Goal: Task Accomplishment & Management: Use online tool/utility

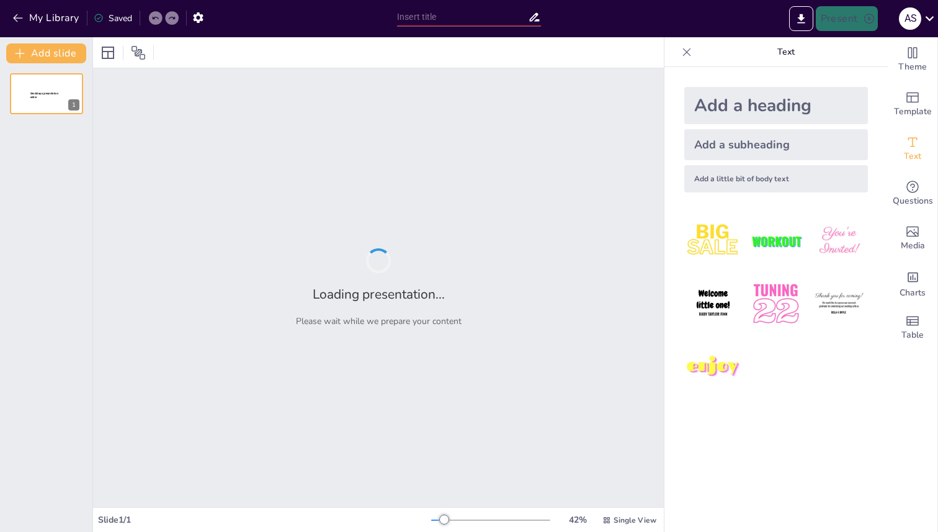
type input "The Role of Daily Physical Activity: Benefits for Lifelong Health and Fitness"
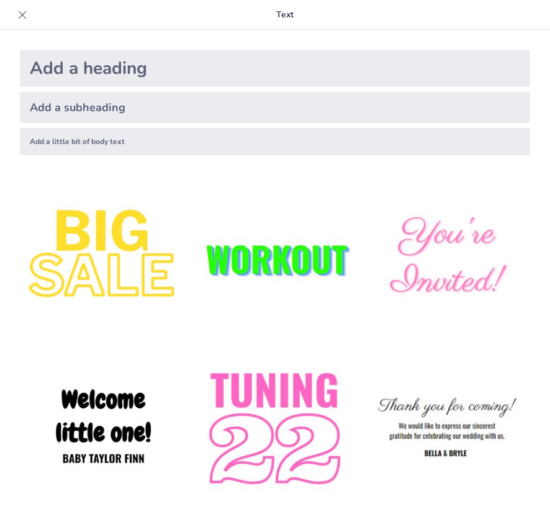
checkbox input "true"
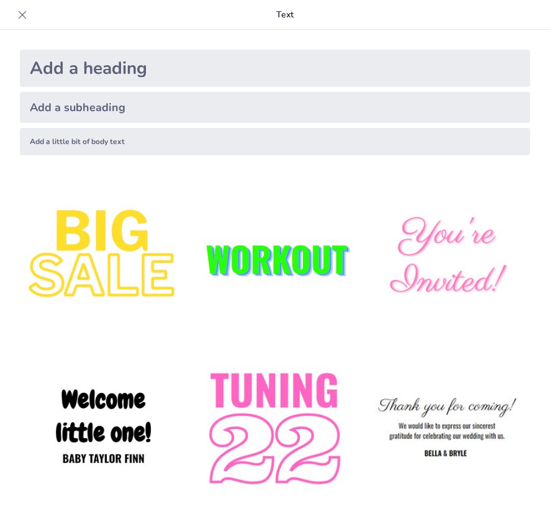
checkbox input "true"
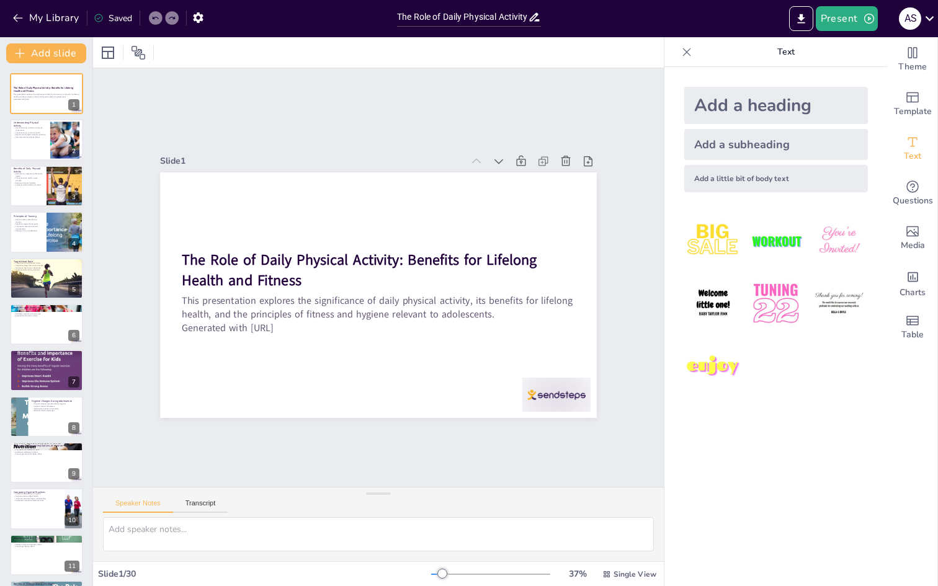
checkbox input "true"
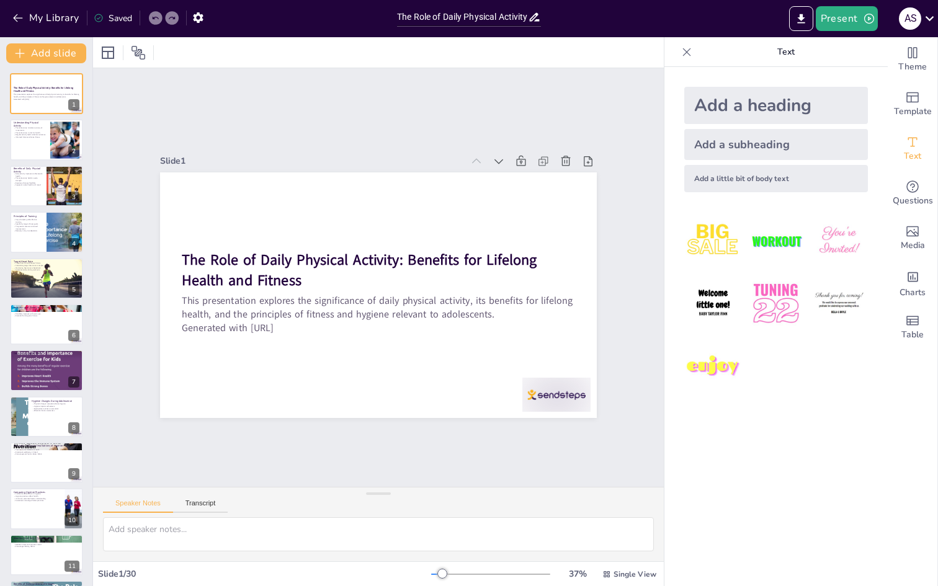
checkbox input "true"
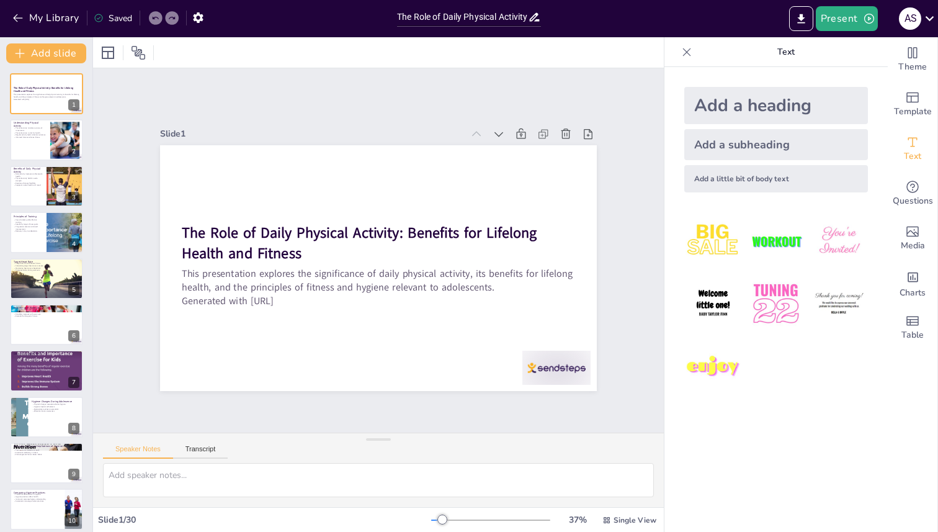
checkbox input "true"
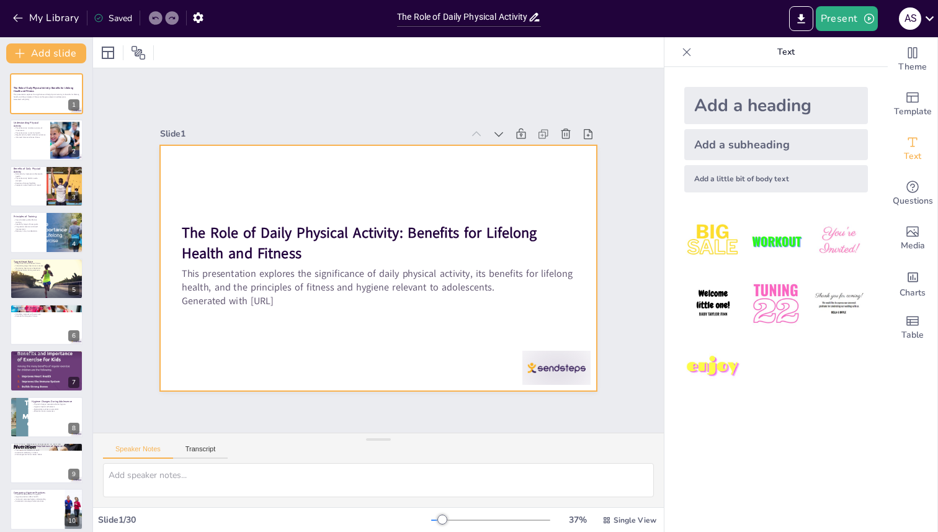
checkbox input "true"
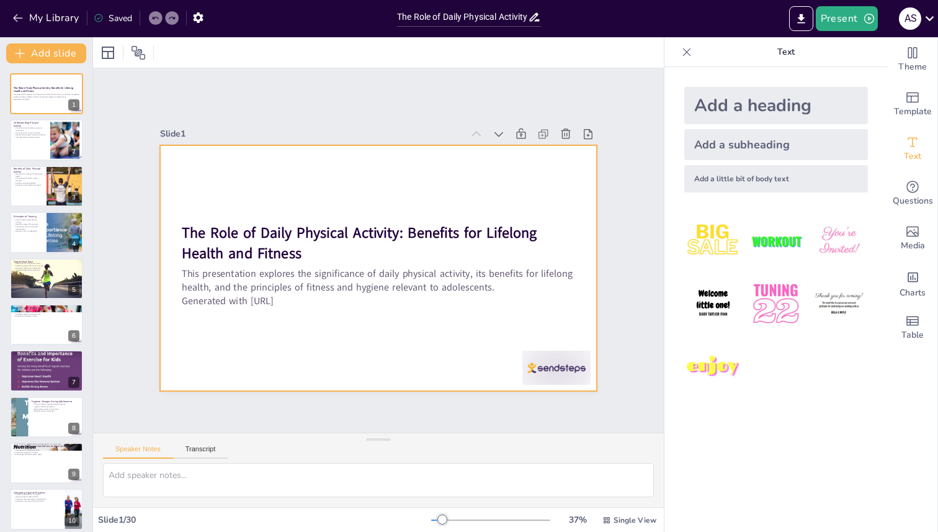
checkbox input "true"
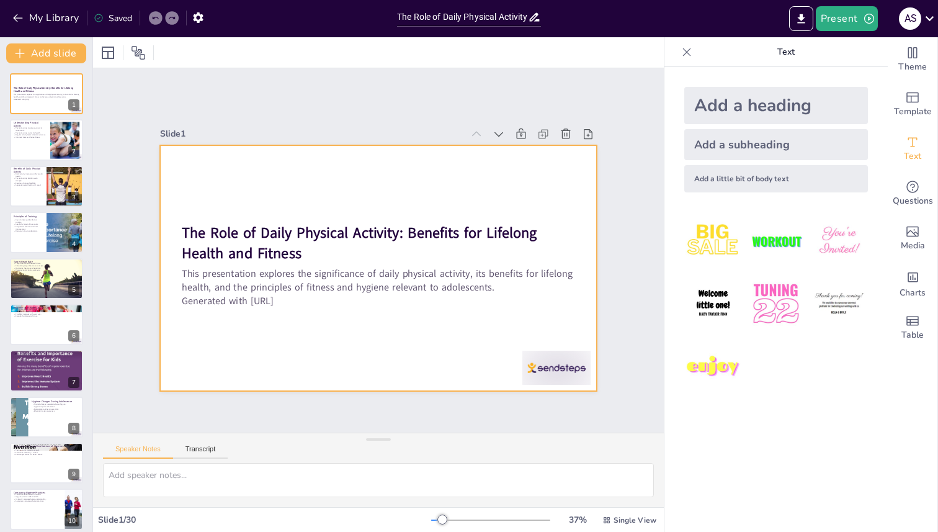
checkbox input "true"
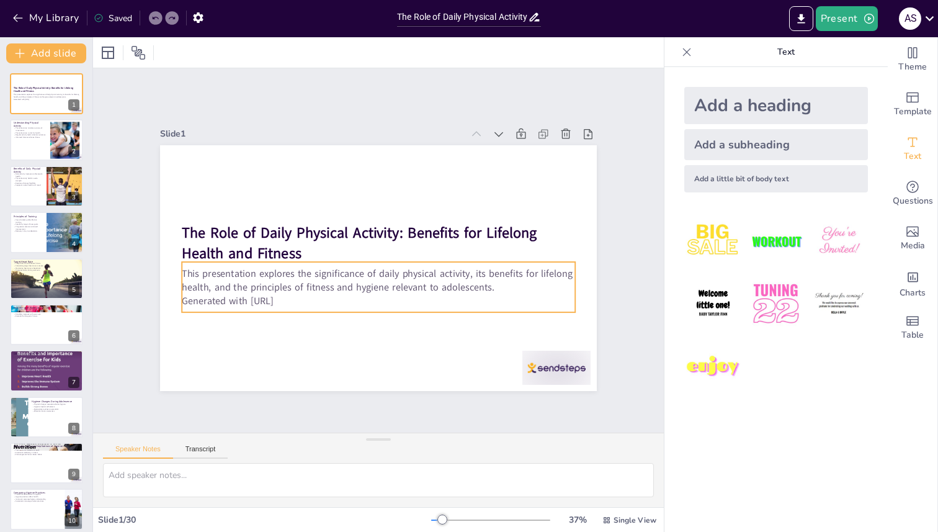
checkbox input "true"
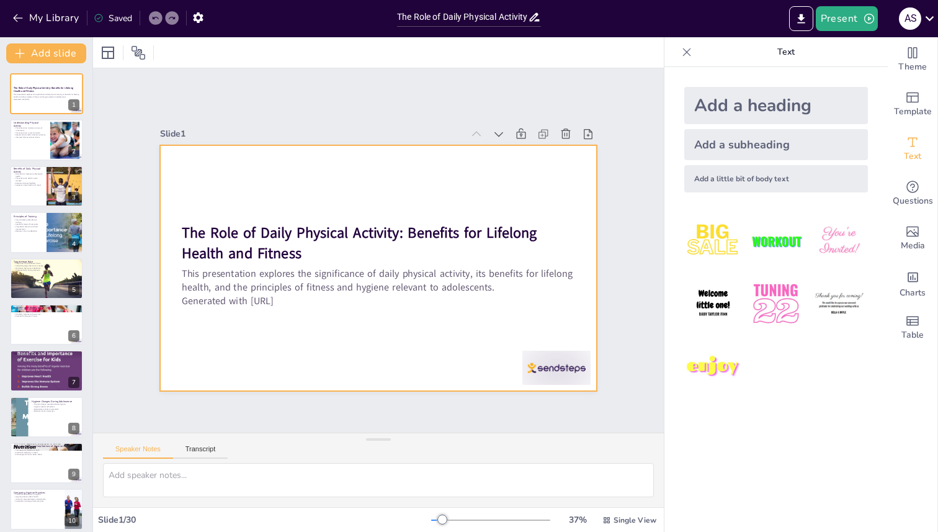
checkbox input "true"
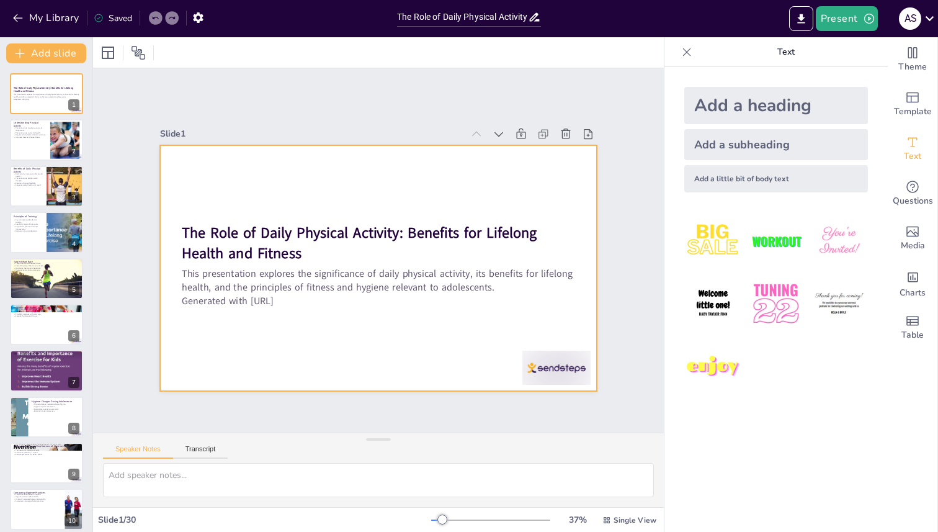
checkbox input "true"
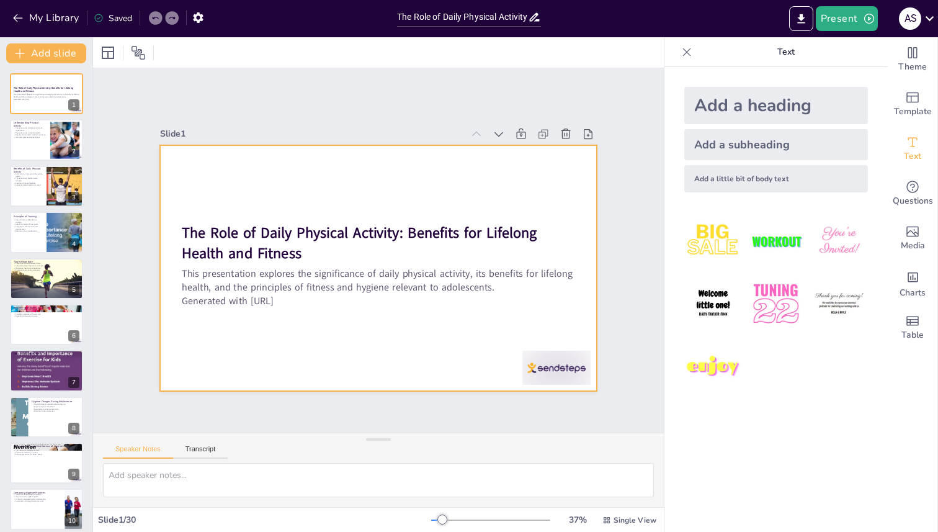
checkbox input "true"
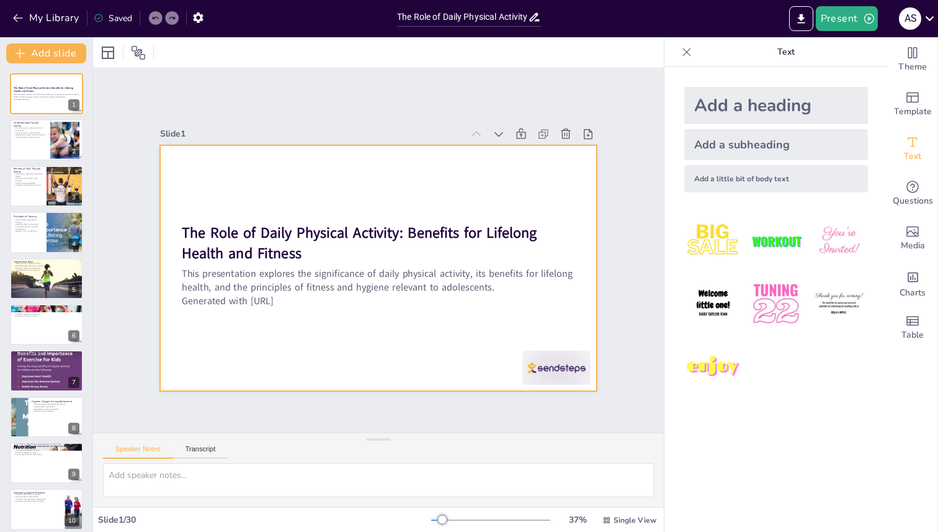
checkbox input "true"
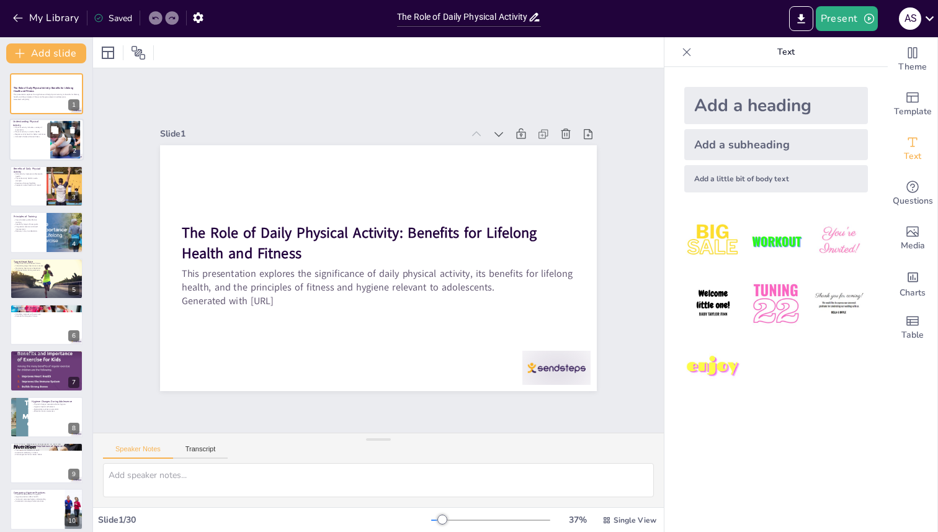
checkbox input "true"
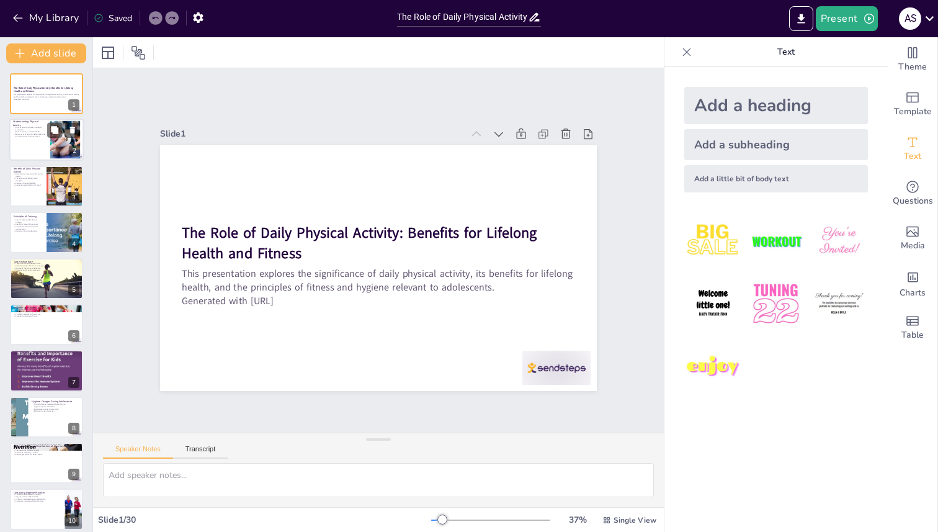
checkbox input "true"
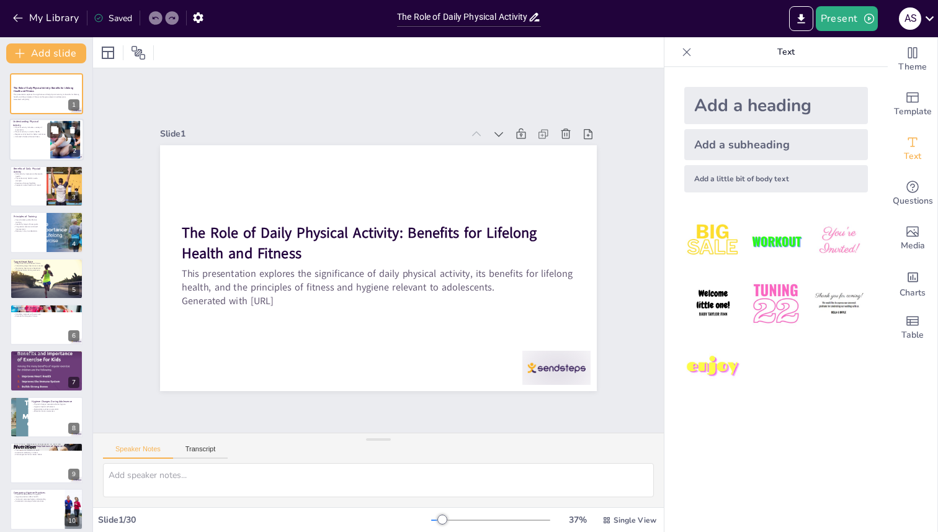
checkbox input "true"
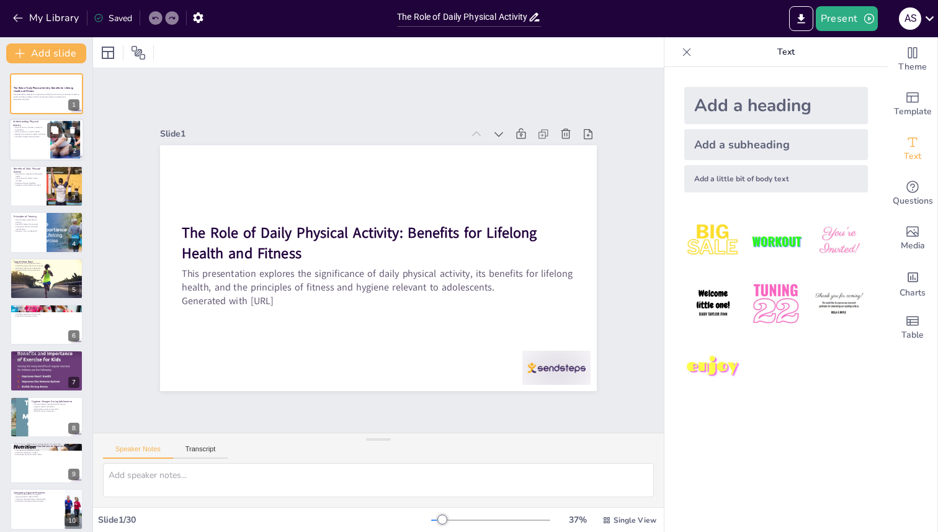
click at [33, 151] on div at bounding box center [46, 140] width 74 height 42
type textarea "Physical activity is a broad term that includes any movement that requires ener…"
checkbox input "true"
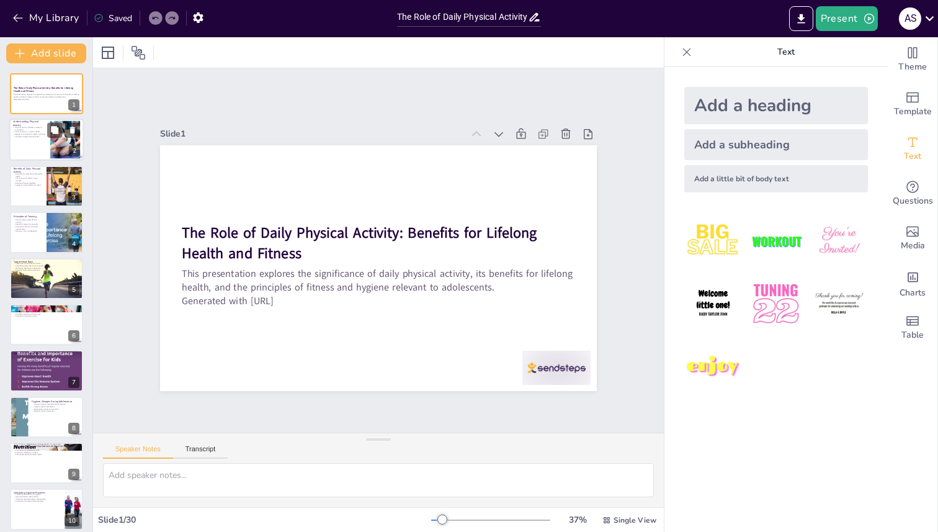
checkbox input "true"
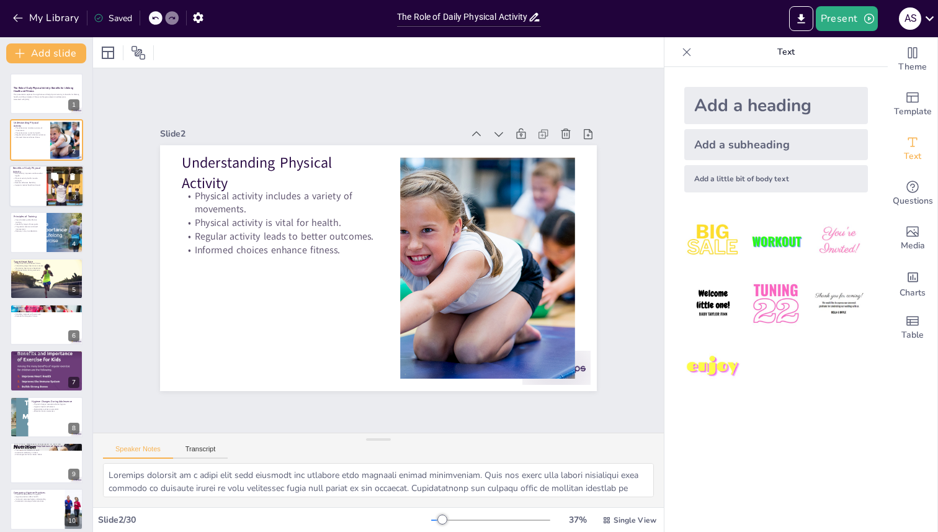
checkbox input "true"
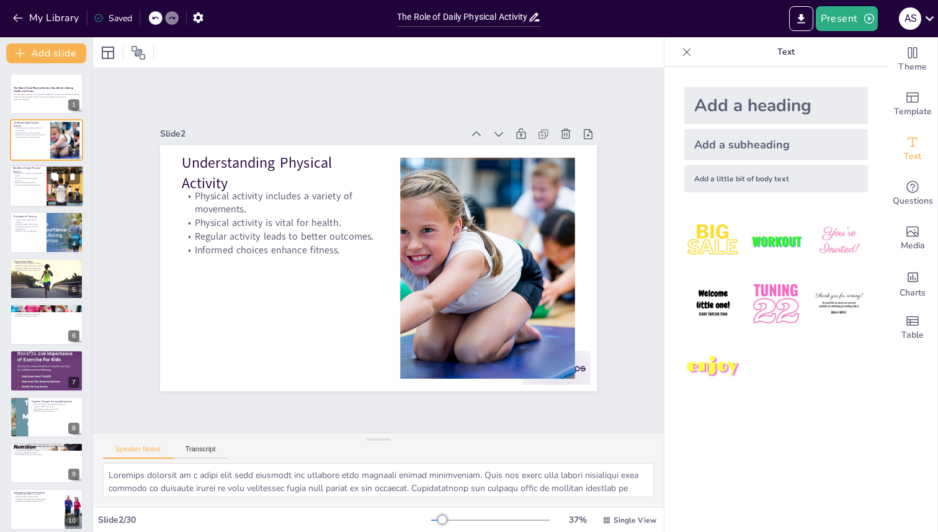
checkbox input "true"
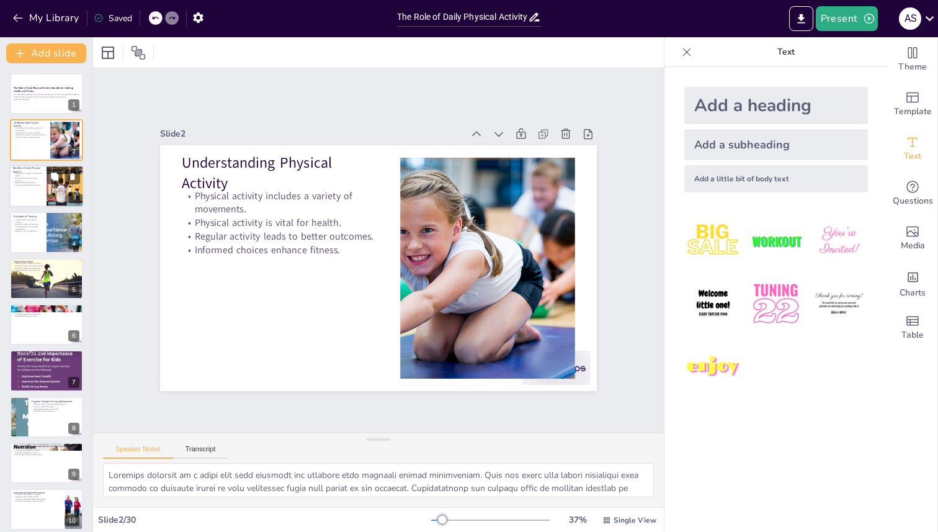
checkbox input "true"
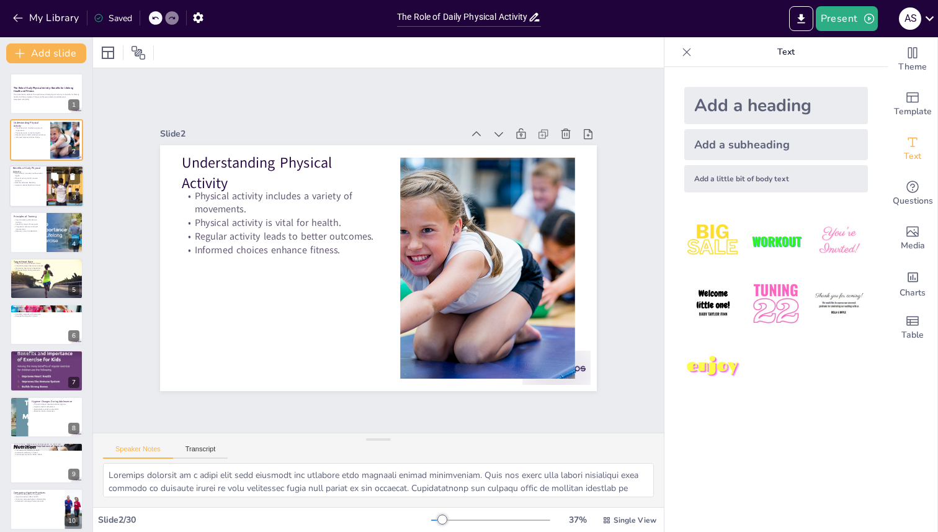
checkbox input "true"
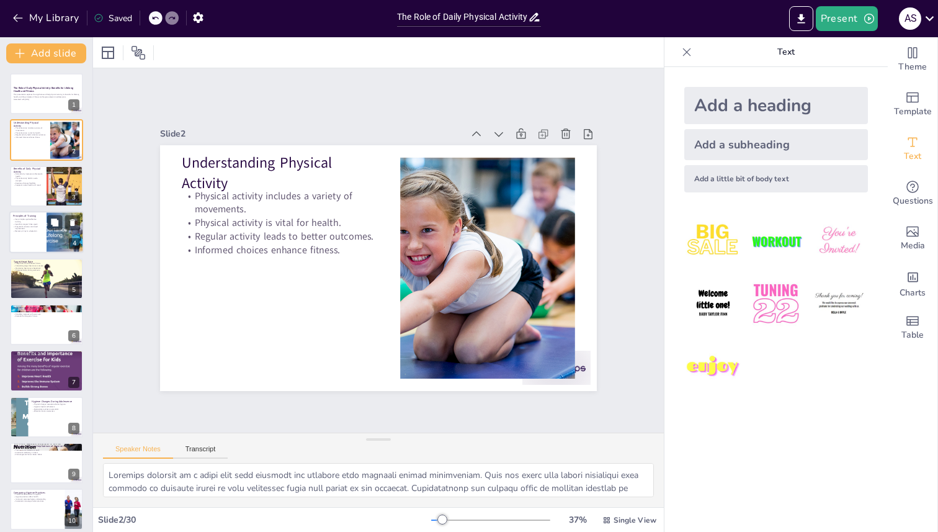
checkbox input "true"
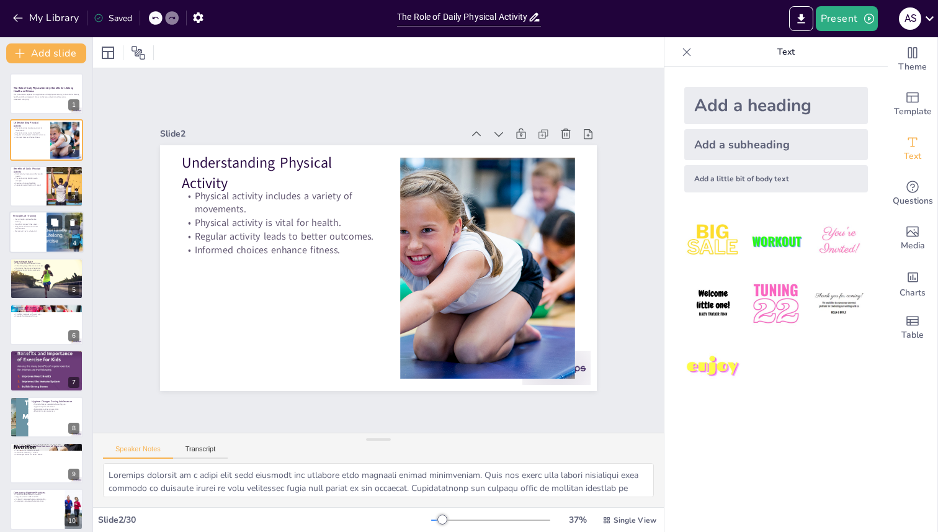
checkbox input "true"
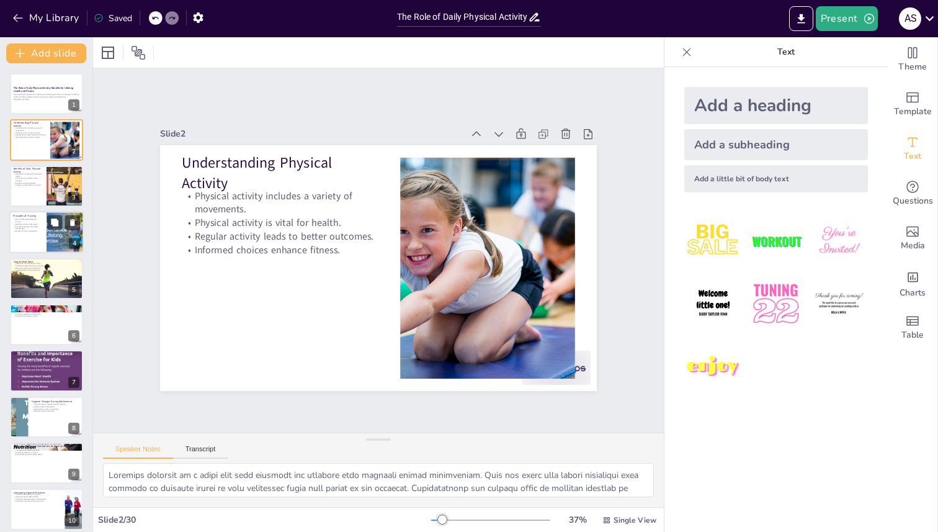
checkbox input "true"
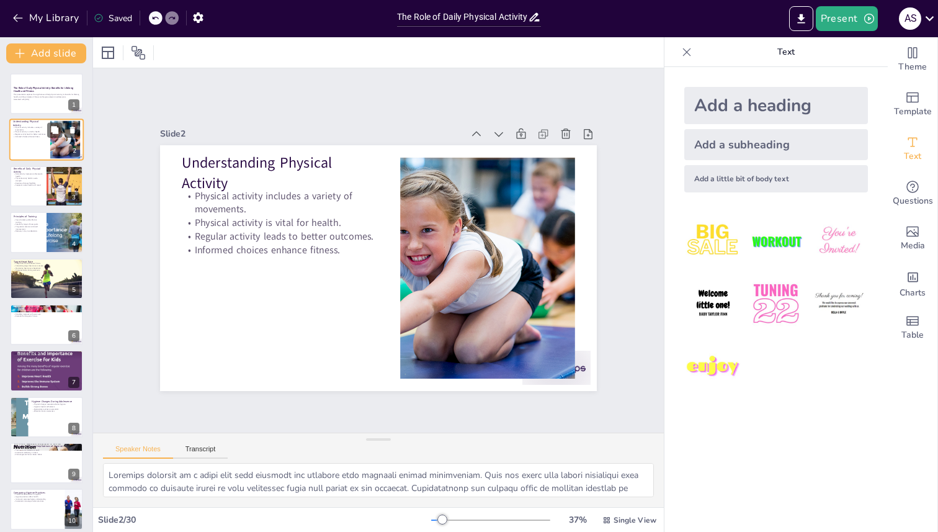
checkbox input "true"
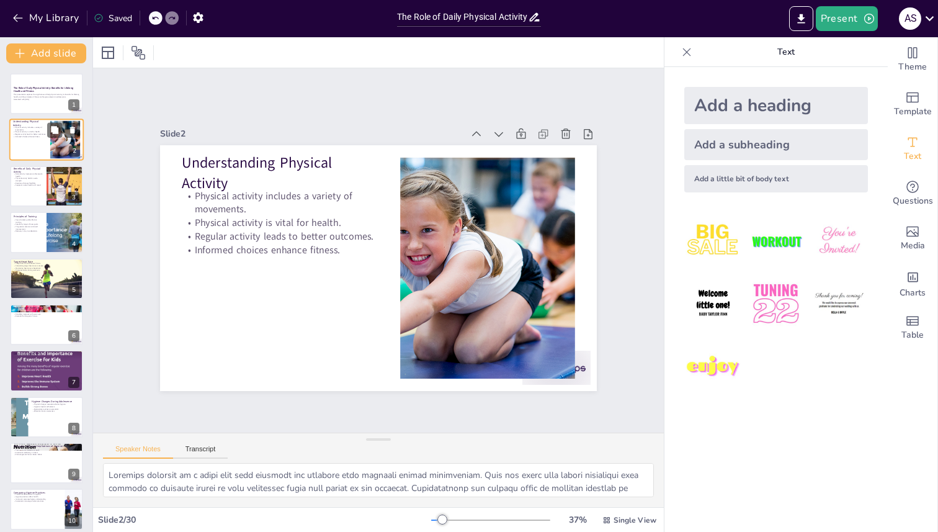
checkbox input "true"
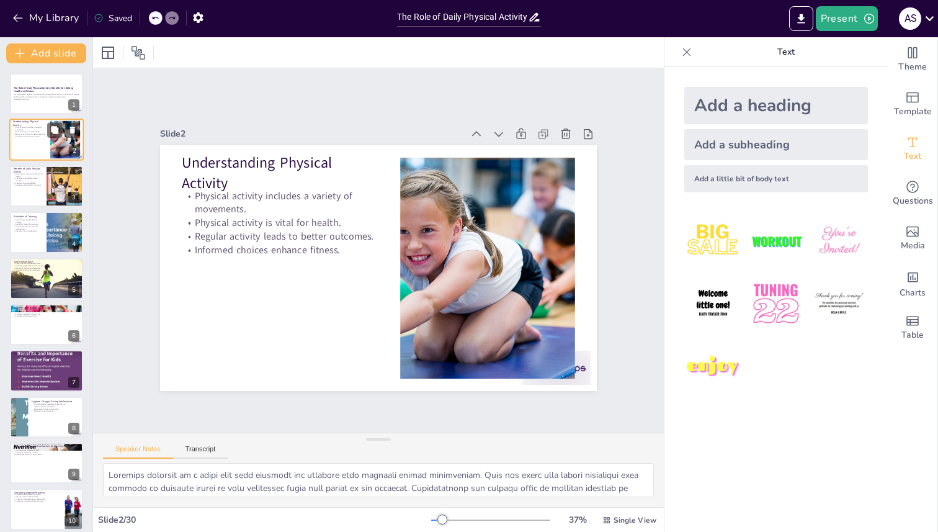
checkbox input "true"
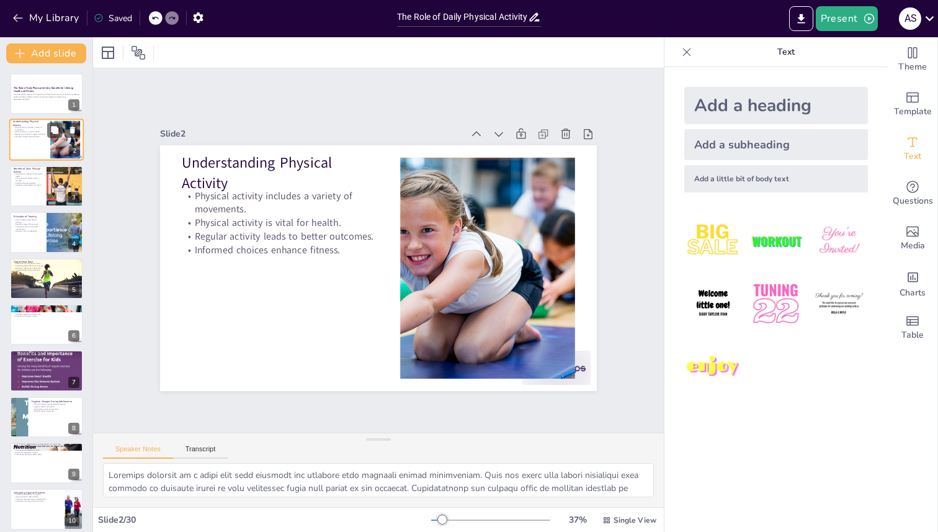
checkbox input "true"
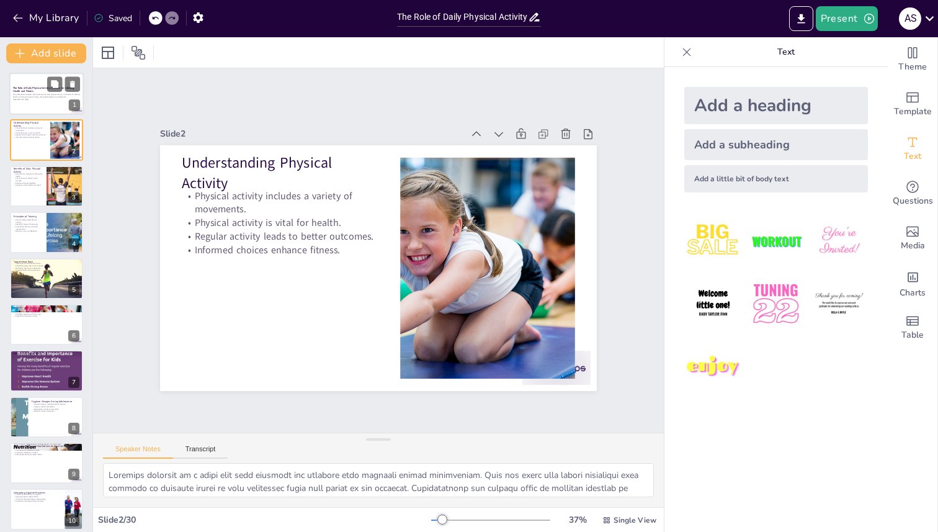
checkbox input "true"
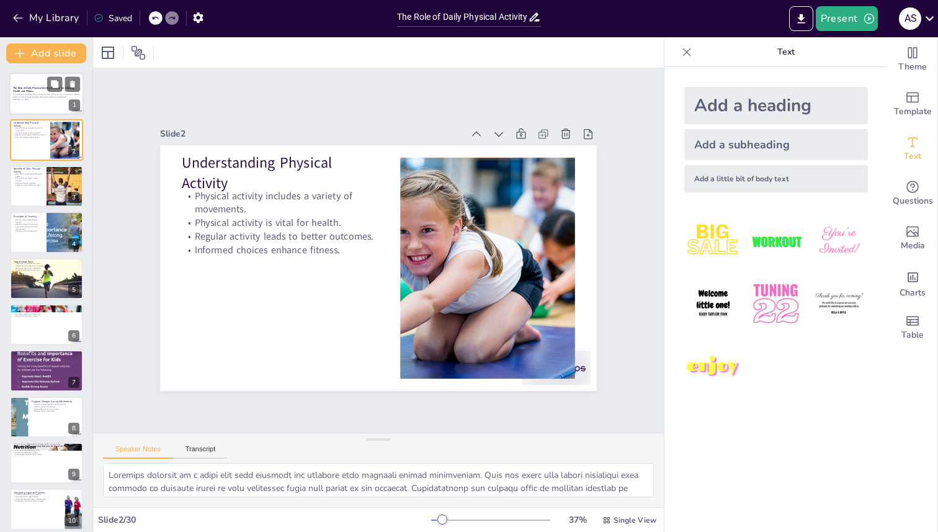
checkbox input "true"
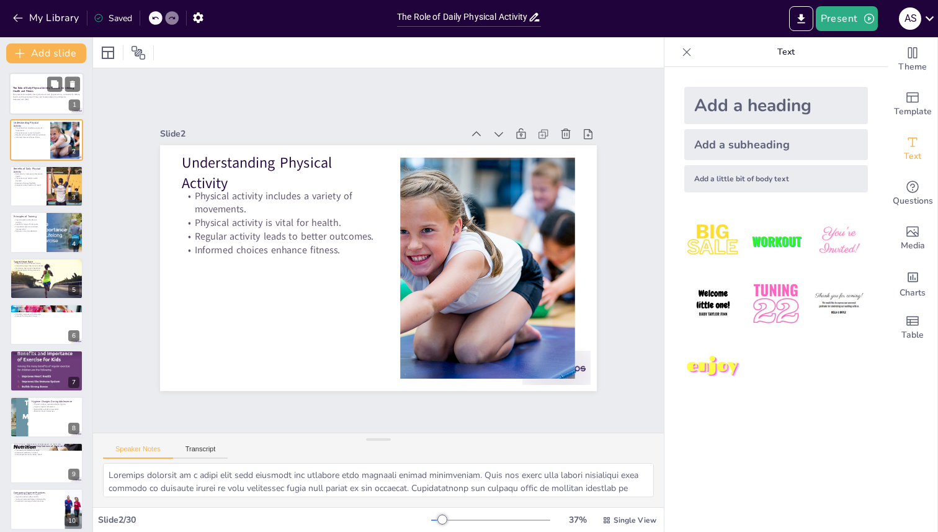
checkbox input "true"
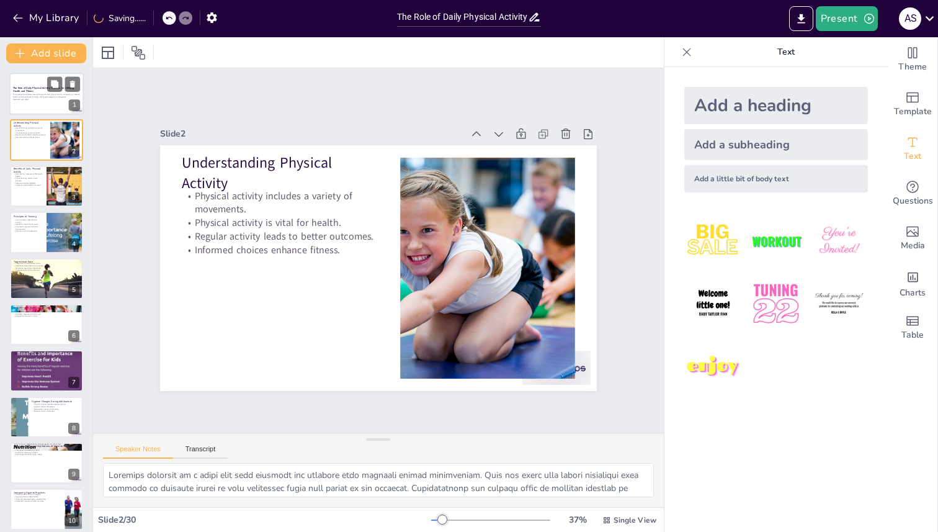
click at [29, 96] on p "This presentation explores the significance of daily physical activity, its ben…" at bounding box center [46, 96] width 67 height 4
checkbox input "true"
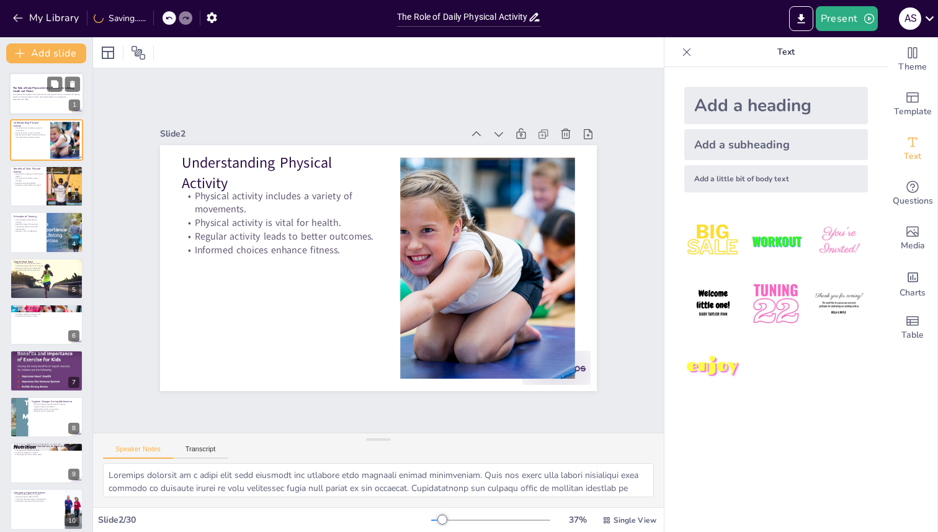
checkbox input "true"
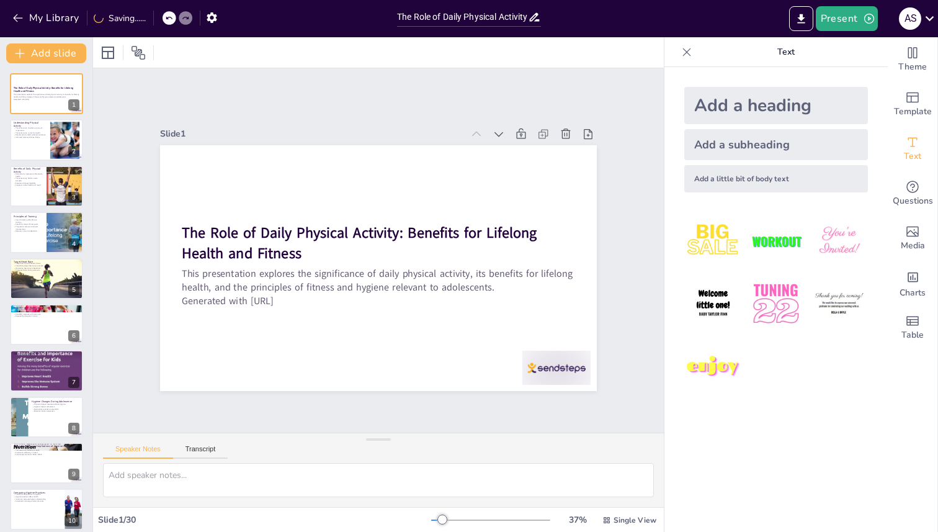
checkbox input "true"
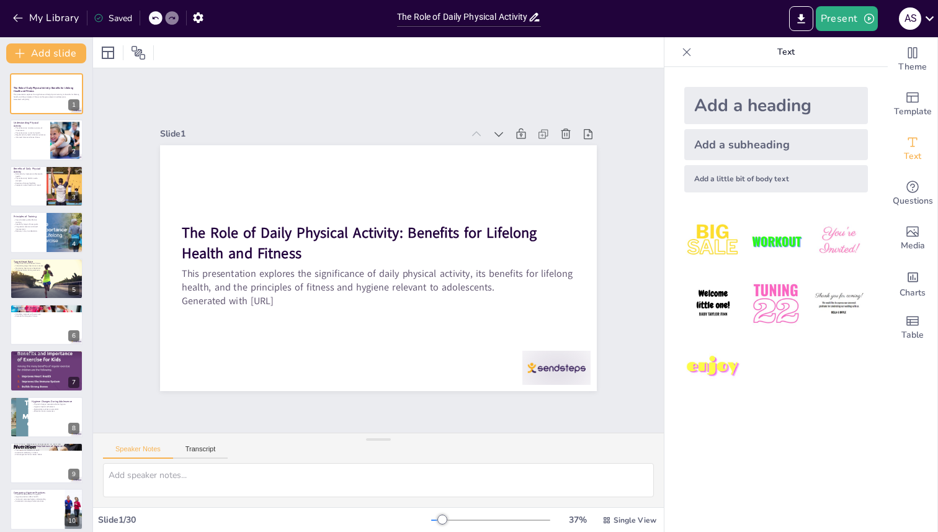
scroll to position [25, 0]
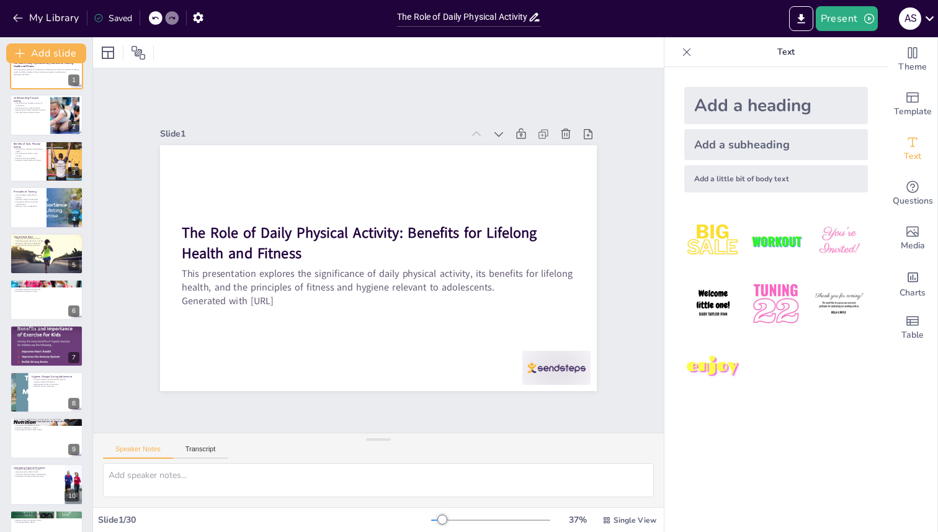
checkbox input "true"
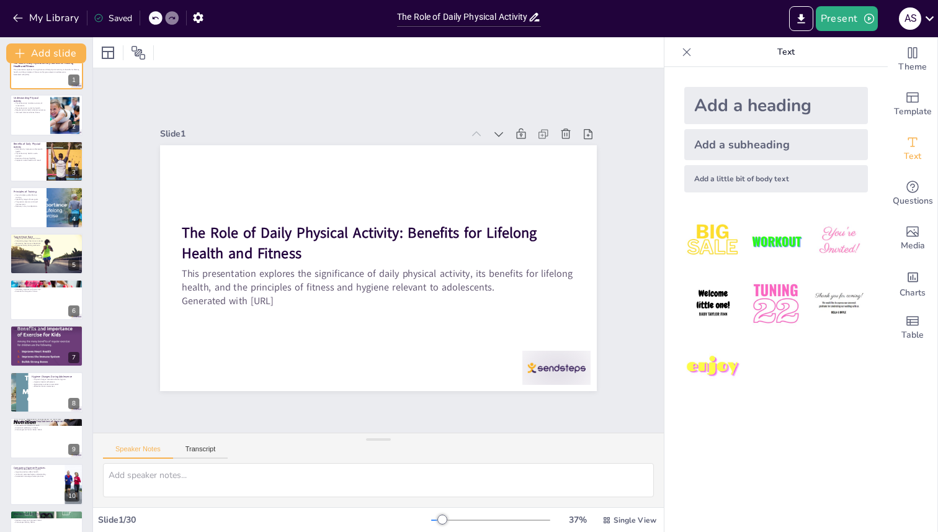
checkbox input "true"
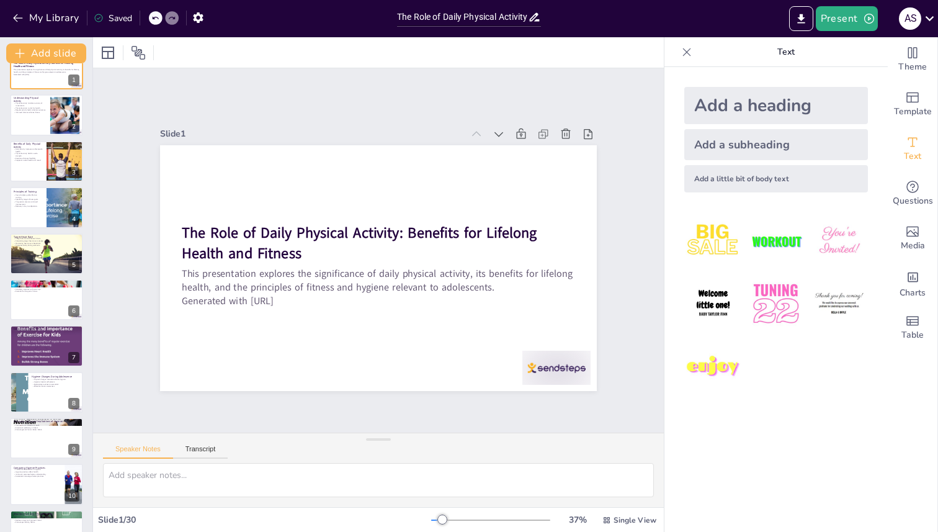
checkbox input "true"
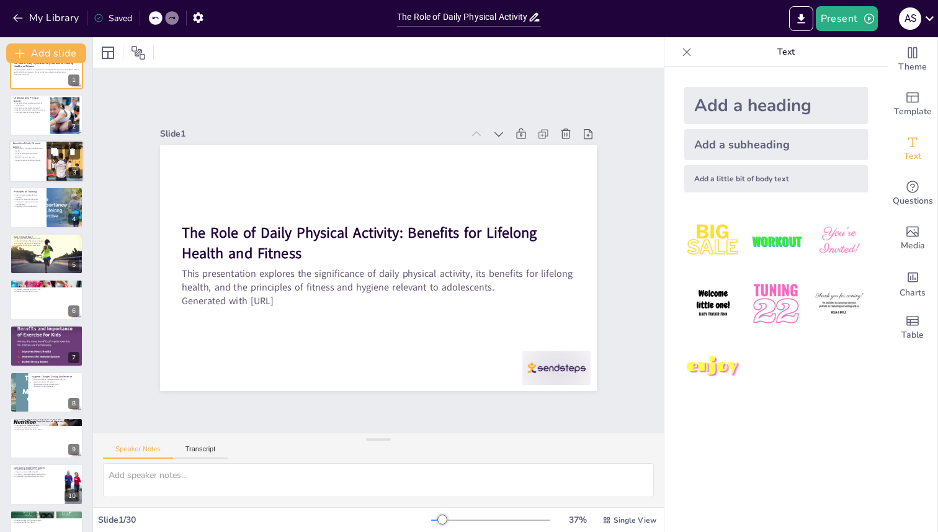
checkbox input "true"
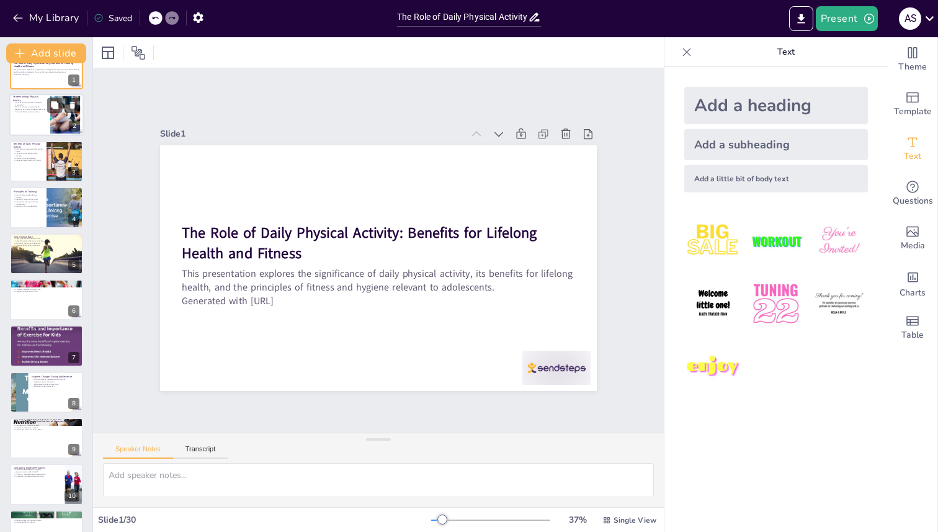
checkbox input "true"
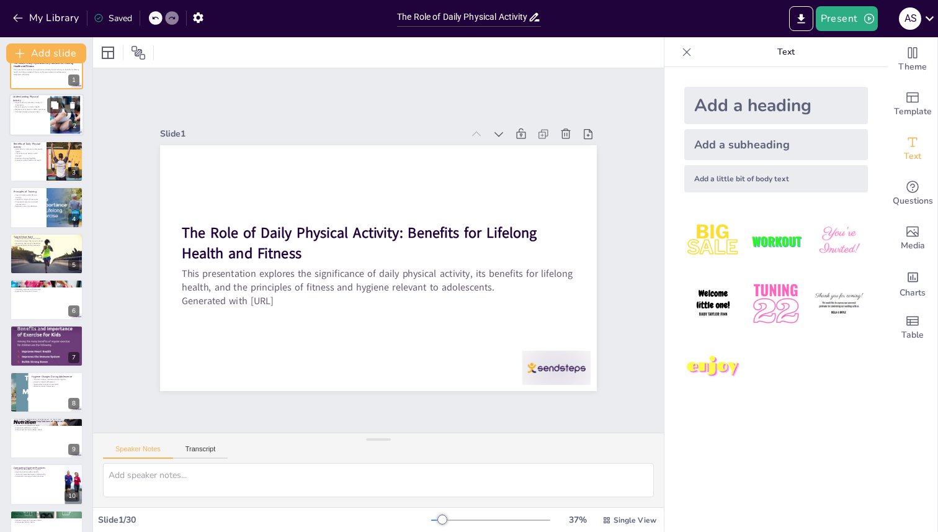
checkbox input "true"
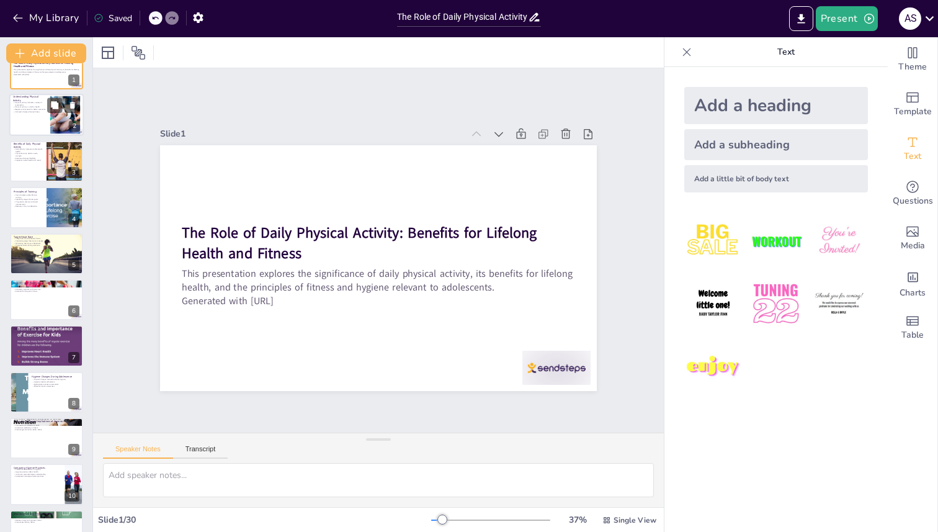
checkbox input "true"
click at [37, 118] on div at bounding box center [46, 115] width 74 height 42
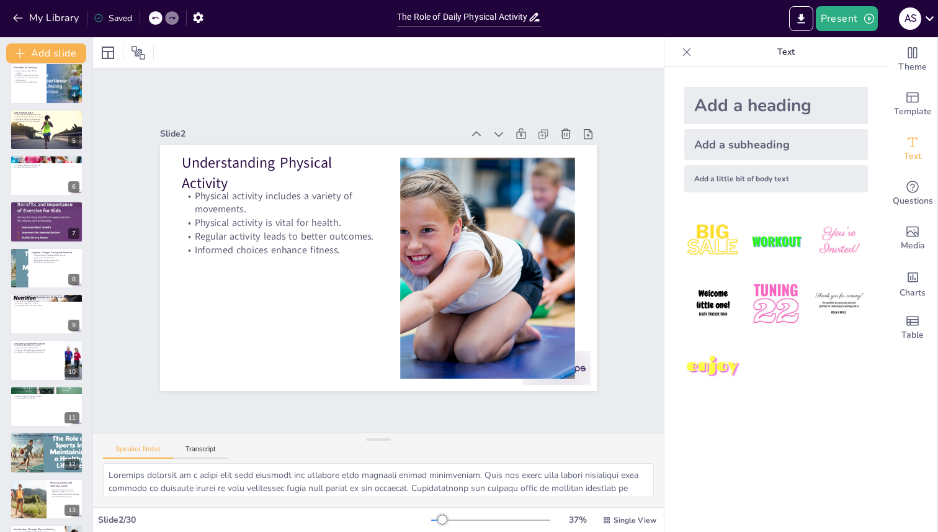
scroll to position [174, 0]
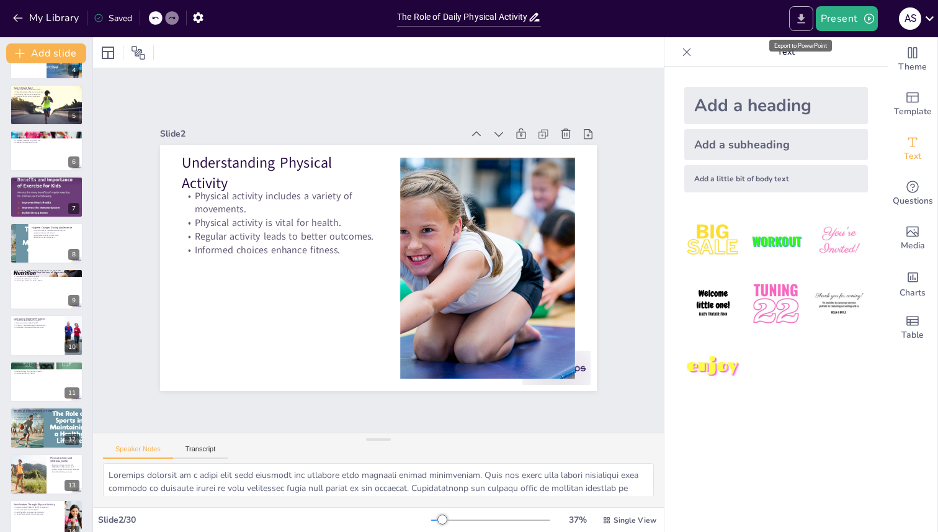
click at [805, 9] on button "Export to PowerPoint" at bounding box center [801, 18] width 24 height 25
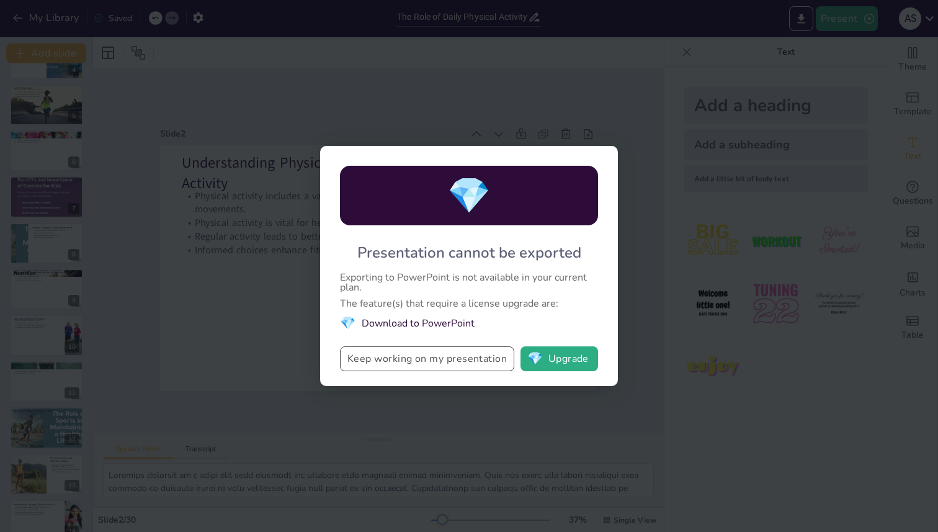
click at [437, 359] on button "Keep working on my presentation" at bounding box center [427, 358] width 174 height 25
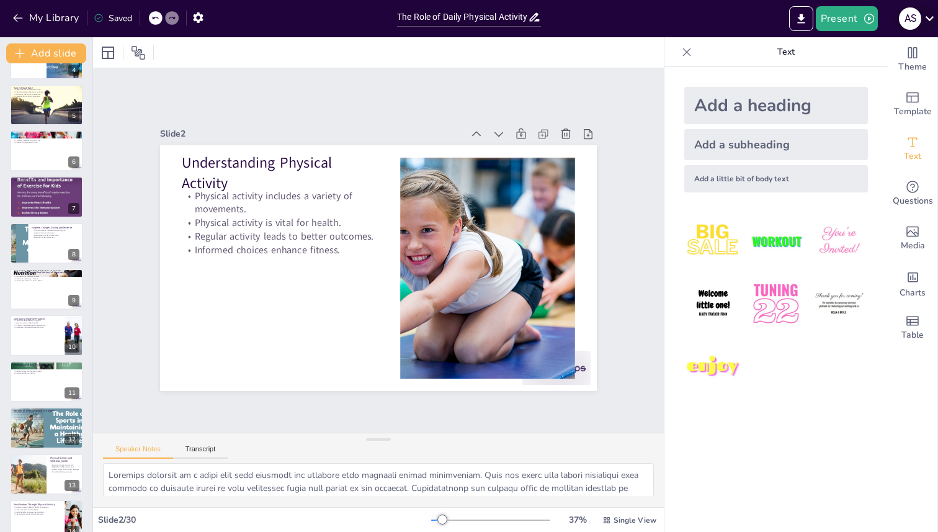
click at [922, 20] on icon at bounding box center [929, 18] width 17 height 17
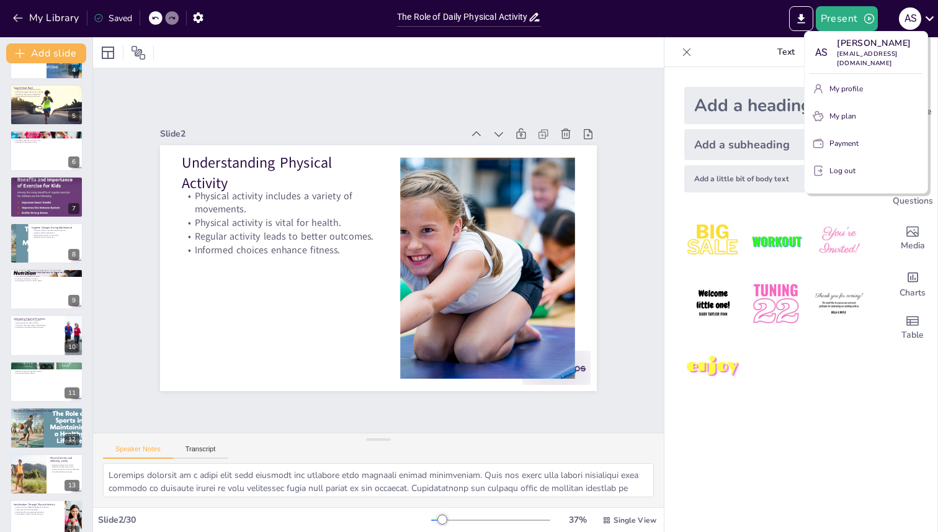
click at [849, 110] on p "My plan" at bounding box center [842, 115] width 27 height 11
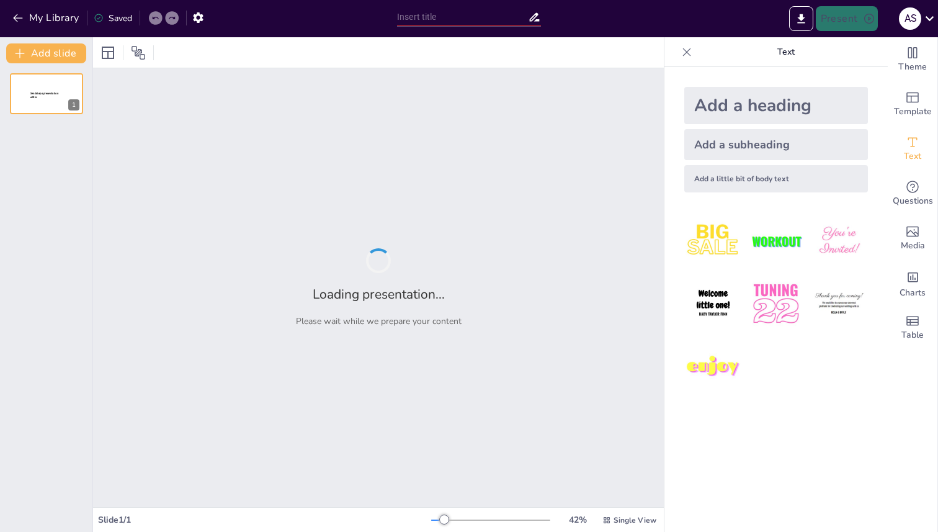
type input "The Role of Daily Physical Activity: Benefits for Lifelong Health and Fitness"
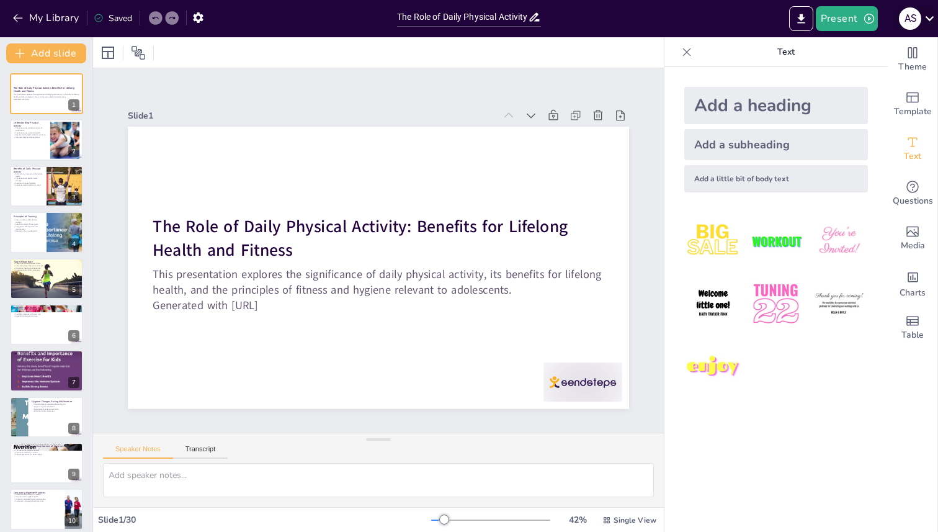
click at [922, 24] on icon at bounding box center [929, 18] width 17 height 17
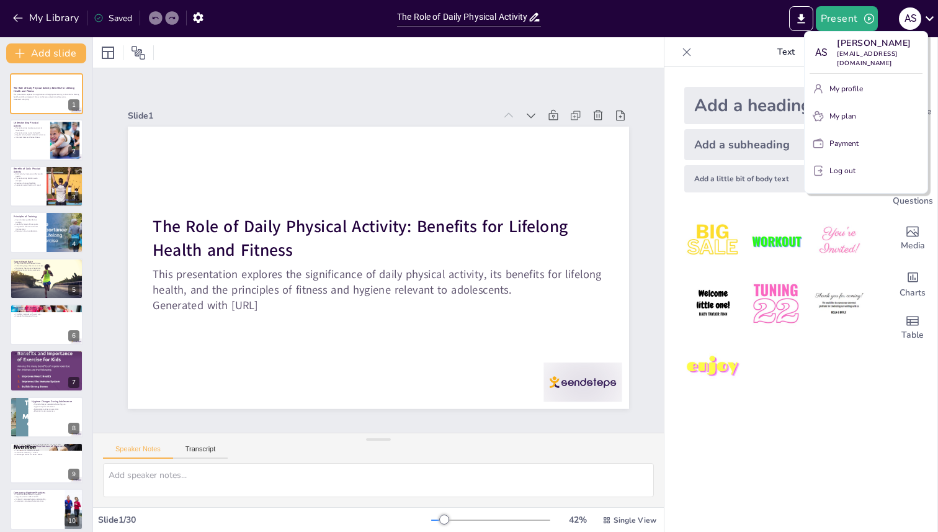
click at [801, 18] on div at bounding box center [469, 266] width 938 height 532
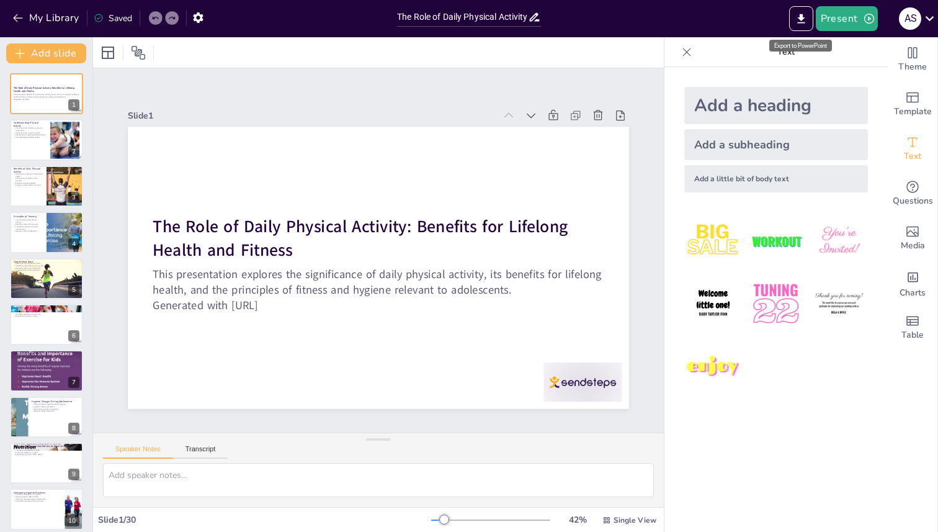
click at [801, 18] on icon "Export to PowerPoint" at bounding box center [800, 18] width 7 height 9
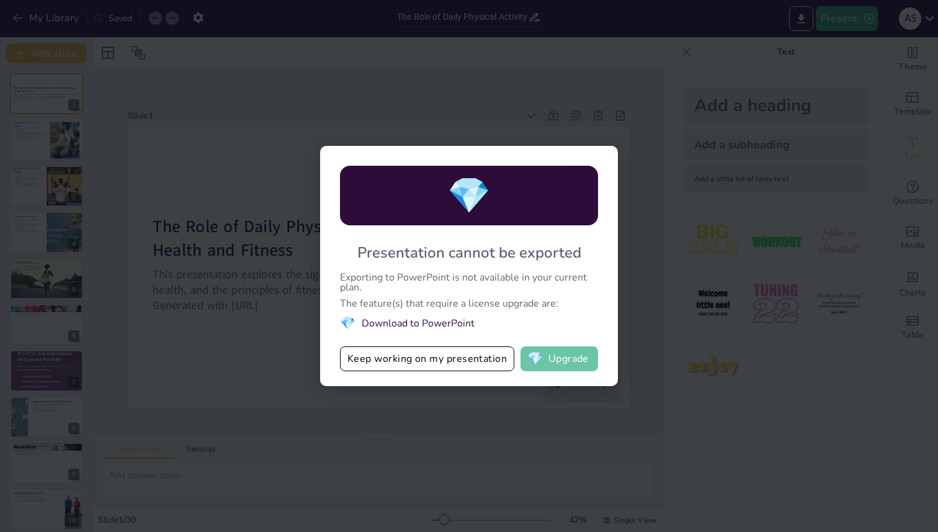
click at [556, 360] on button "💎 Upgrade" at bounding box center [559, 358] width 78 height 25
checkbox input "true"
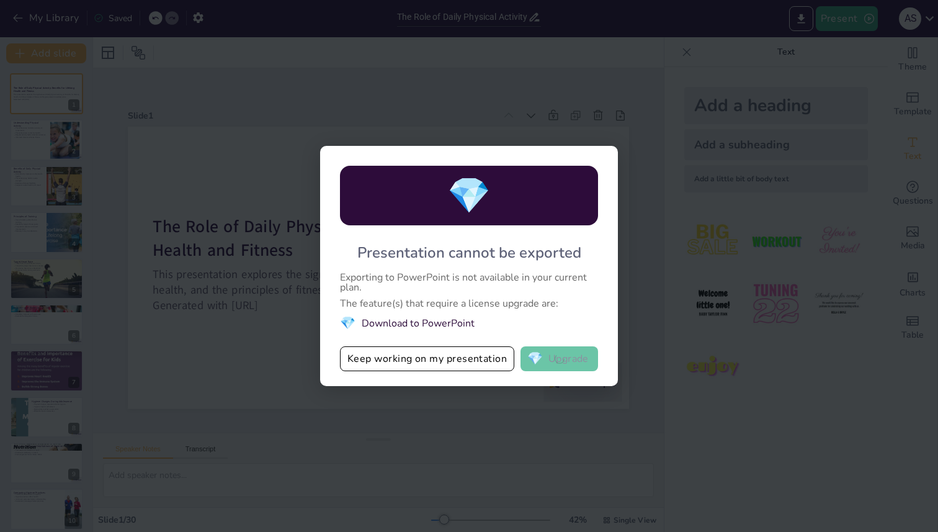
checkbox input "true"
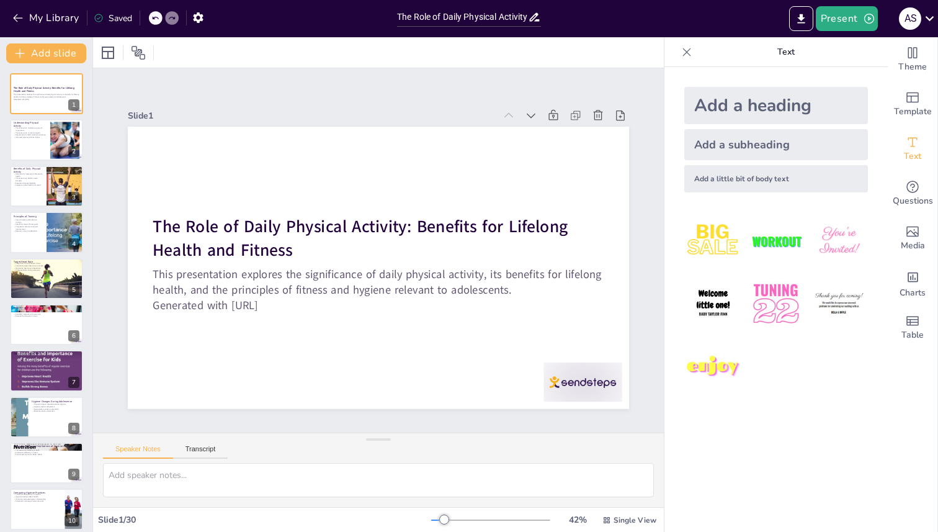
checkbox input "true"
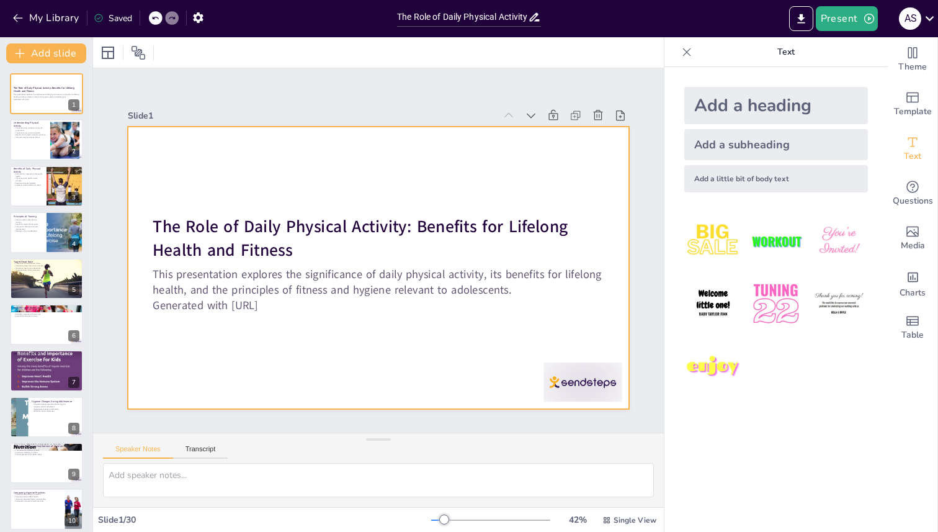
checkbox input "true"
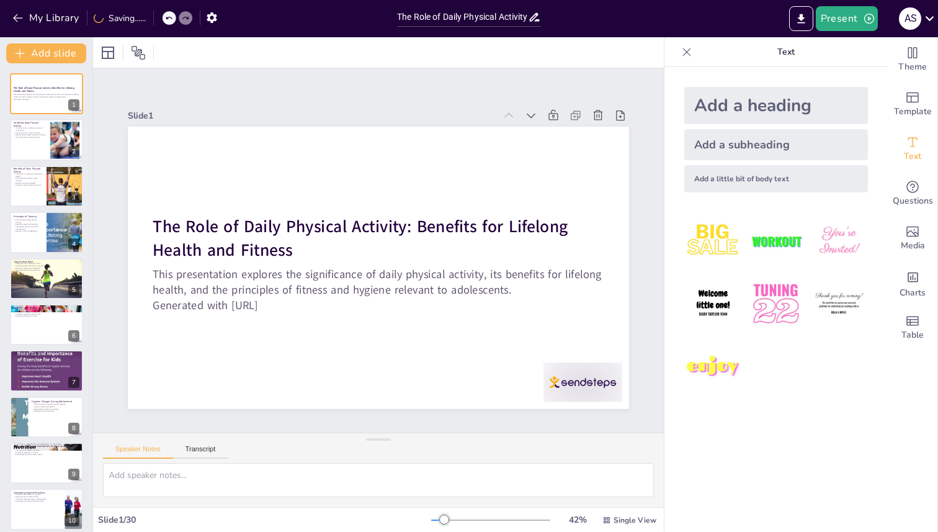
checkbox input "true"
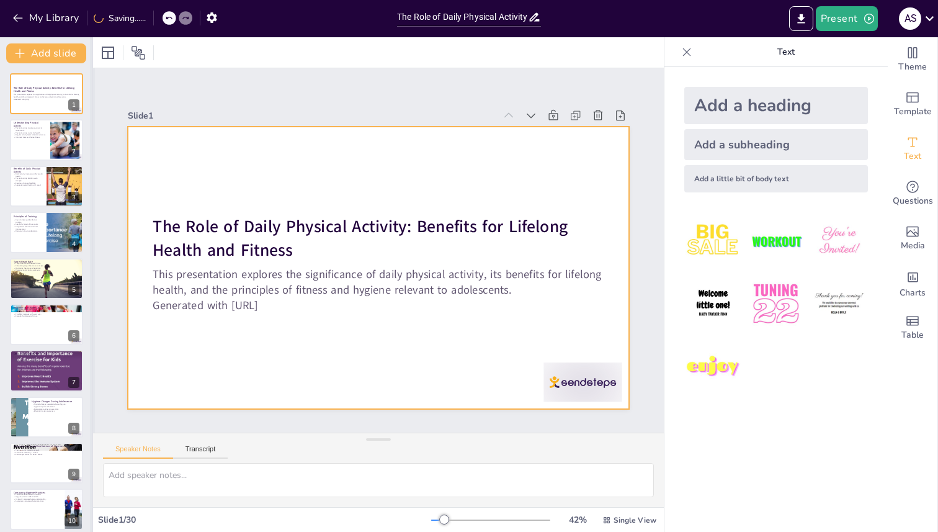
checkbox input "true"
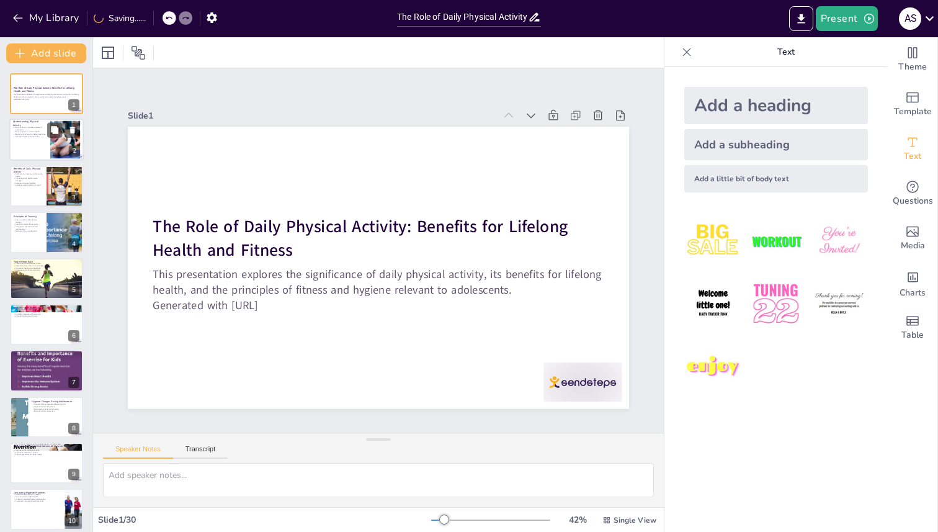
checkbox input "true"
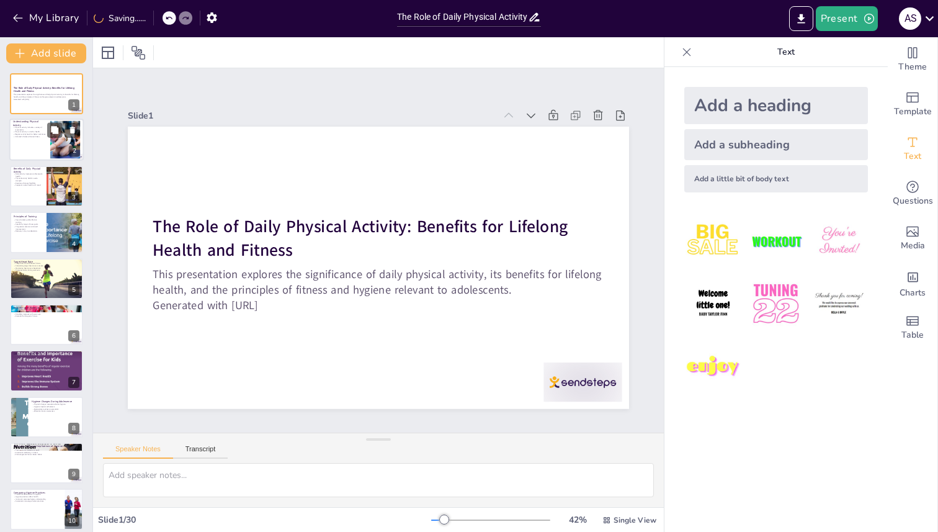
checkbox input "true"
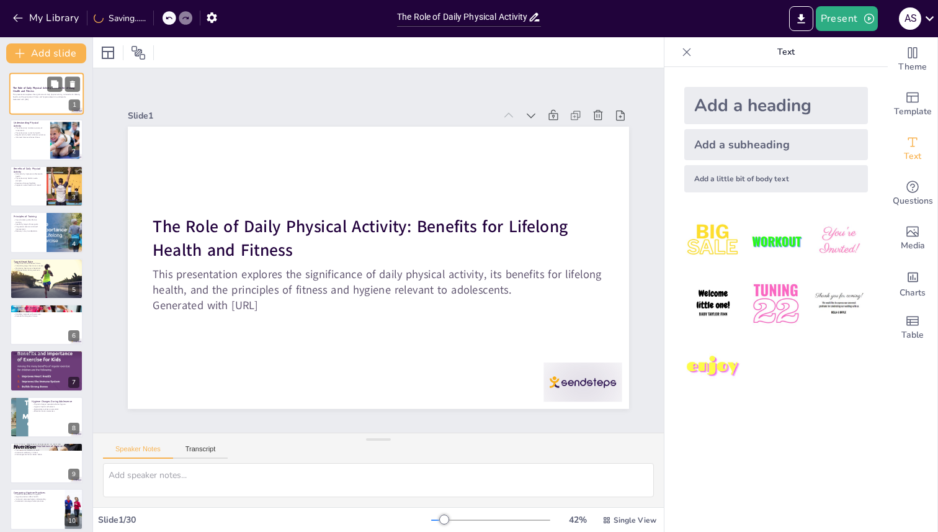
checkbox input "true"
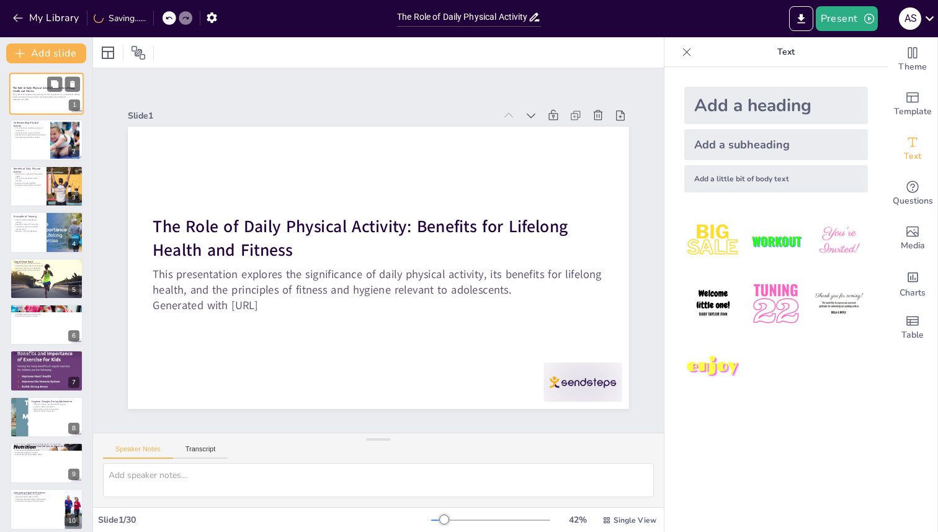
checkbox input "true"
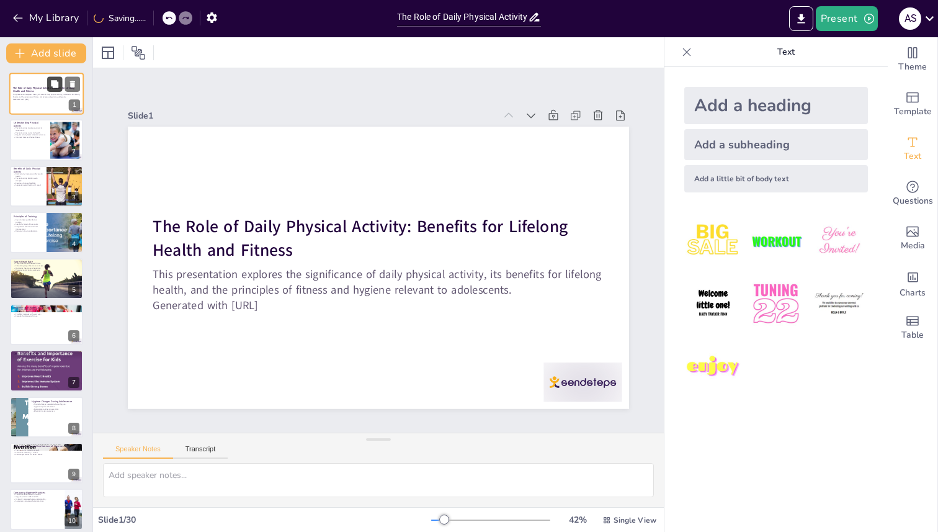
checkbox input "true"
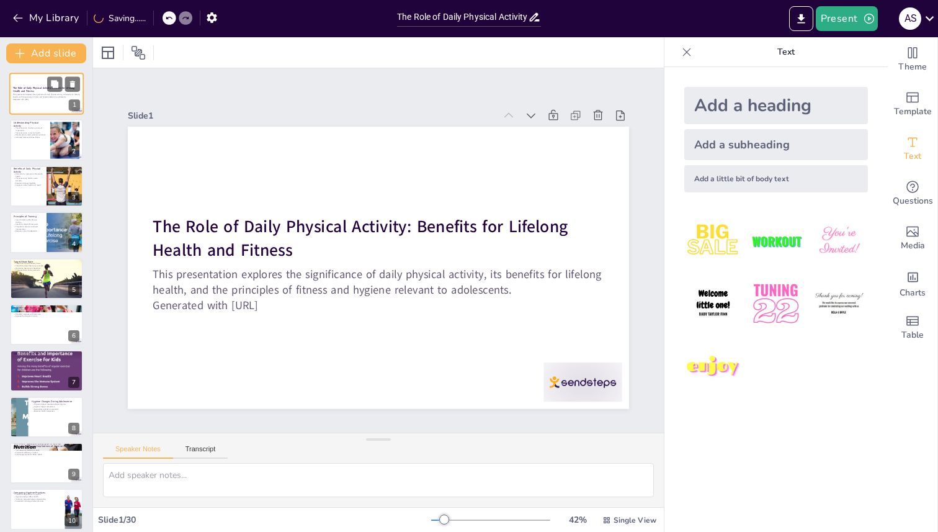
checkbox input "true"
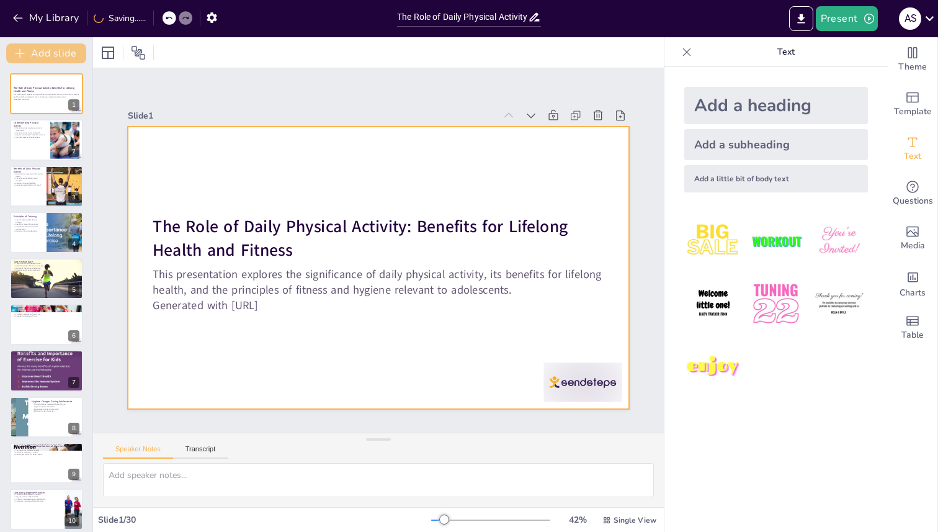
checkbox input "true"
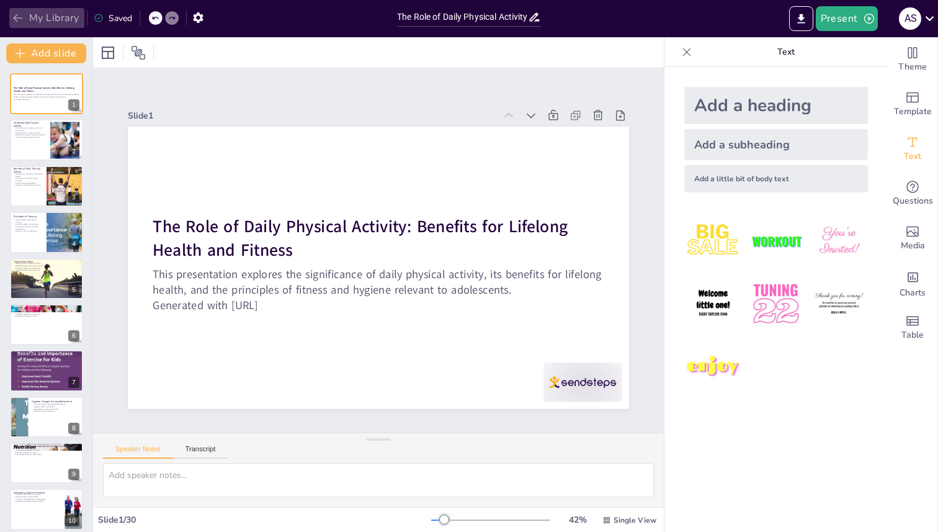
click at [50, 16] on button "My Library" at bounding box center [46, 18] width 75 height 20
